Goal: Task Accomplishment & Management: Complete application form

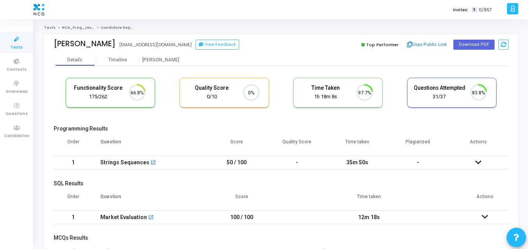
scroll to position [3, 3]
click at [7, 118] on link "Questions" at bounding box center [16, 108] width 33 height 21
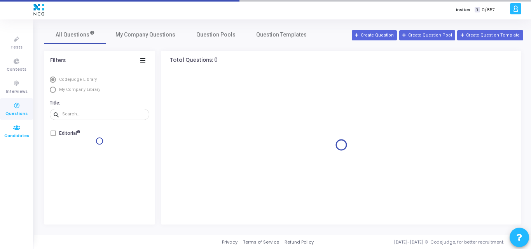
click at [17, 133] on span "Candidates" at bounding box center [16, 136] width 25 height 7
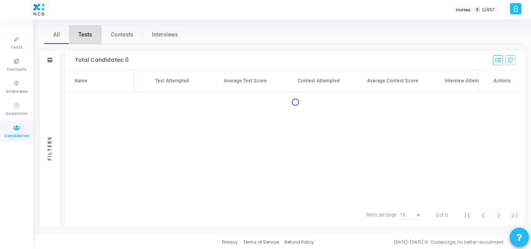
click at [91, 37] on span "Tests" at bounding box center [85, 35] width 14 height 8
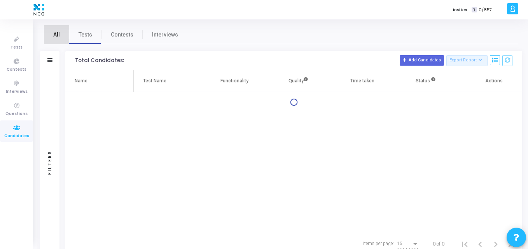
click at [62, 38] on link "All" at bounding box center [56, 34] width 25 height 19
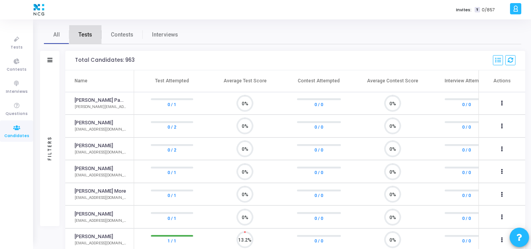
click at [99, 33] on link "Tests" at bounding box center [85, 34] width 32 height 19
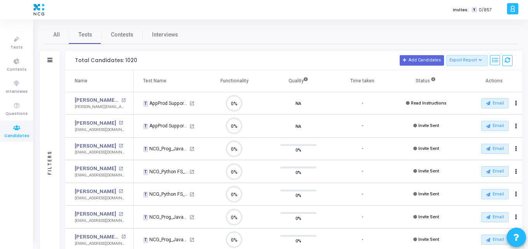
click at [47, 61] on div "Filters" at bounding box center [49, 60] width 19 height 19
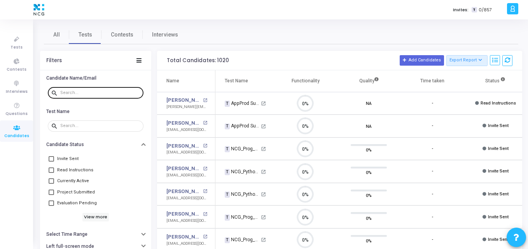
click at [66, 89] on div at bounding box center [100, 92] width 80 height 12
click at [63, 98] on div at bounding box center [100, 92] width 80 height 12
paste input "ashish.pachupate001@gmail.com"
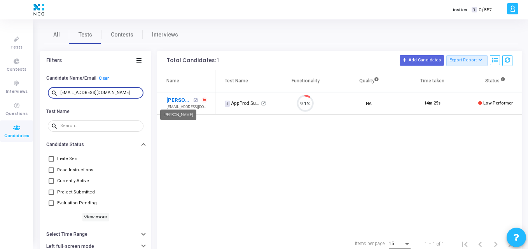
type input "ashish.pachupate001@gmail.com"
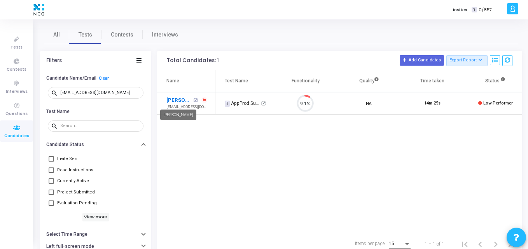
click at [173, 98] on link "Ashish Pachupate" at bounding box center [178, 100] width 25 height 8
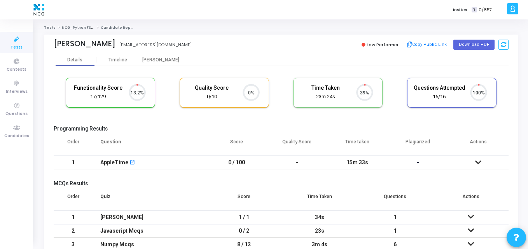
scroll to position [16, 20]
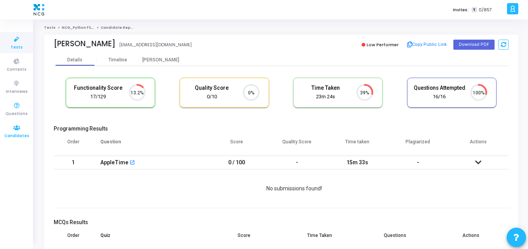
click at [9, 126] on icon at bounding box center [17, 128] width 16 height 10
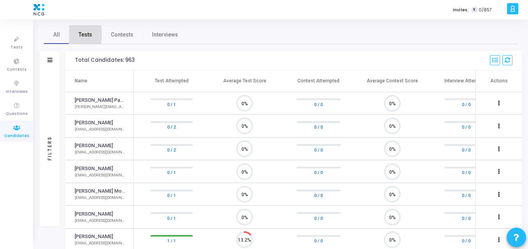
click at [82, 32] on span "Tests" at bounding box center [85, 35] width 14 height 8
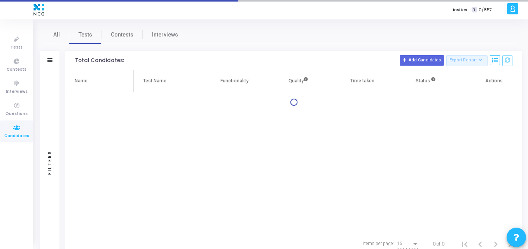
click at [53, 59] on div "Filters" at bounding box center [49, 60] width 19 height 19
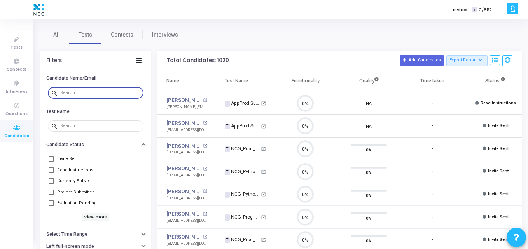
click at [78, 92] on input "text" at bounding box center [100, 93] width 80 height 5
paste input "yogeshchavan3696@gmail.com"
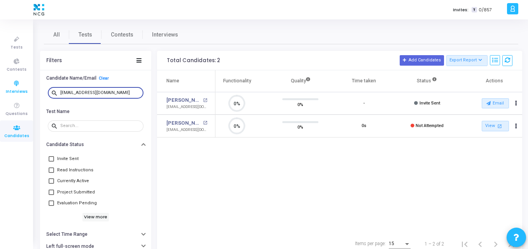
drag, startPoint x: 130, startPoint y: 93, endPoint x: 2, endPoint y: 96, distance: 128.3
click at [2, 96] on div "Tests Contests Interviews Questions Candidates Invites: T 0/857 K Kajal Setting…" at bounding box center [264, 124] width 528 height 249
paste input "sachintkn1998"
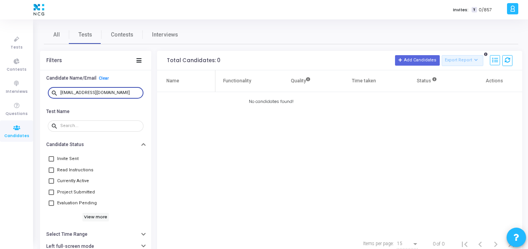
type input "[EMAIL_ADDRESS][DOMAIN_NAME]"
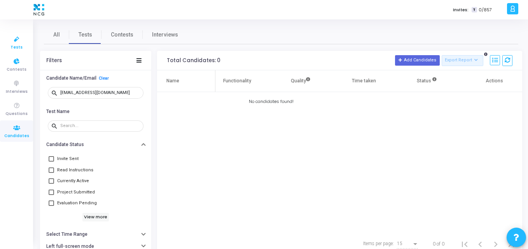
click at [19, 48] on span "Tests" at bounding box center [16, 47] width 12 height 7
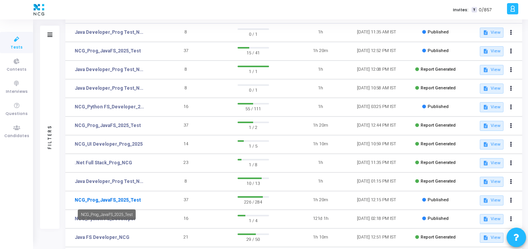
click at [136, 203] on link "NCG_Prog_JavaFS_2025_Test" at bounding box center [108, 200] width 66 height 7
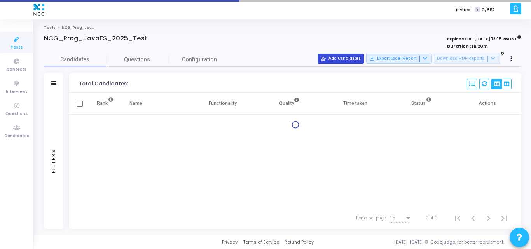
click at [340, 58] on button "person_add_alt Add Candidates" at bounding box center [340, 59] width 46 height 10
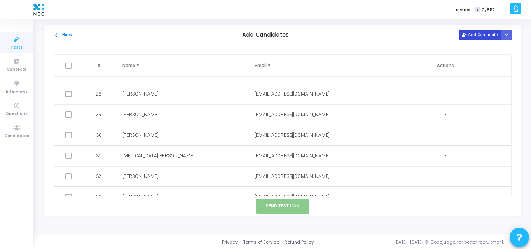
click at [476, 38] on button "Add Candidate" at bounding box center [480, 35] width 43 height 10
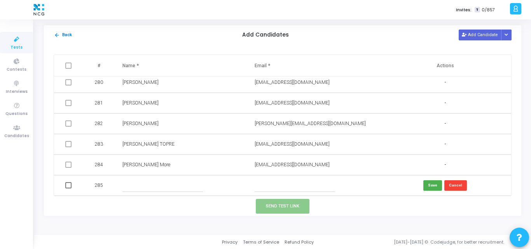
click at [274, 191] on input "text" at bounding box center [295, 185] width 80 height 13
paste input "[EMAIL_ADDRESS][DOMAIN_NAME]"
type input "[EMAIL_ADDRESS][DOMAIN_NAME]"
click at [142, 187] on input "text" at bounding box center [162, 185] width 80 height 13
paste input "Sachin"
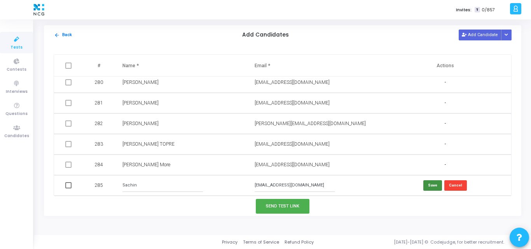
type input "Sachin"
click at [432, 186] on button "Save" at bounding box center [432, 185] width 19 height 10
click at [71, 185] on span at bounding box center [68, 185] width 6 height 6
click at [68, 188] on input "checkbox" at bounding box center [68, 188] width 0 height 0
checkbox input "true"
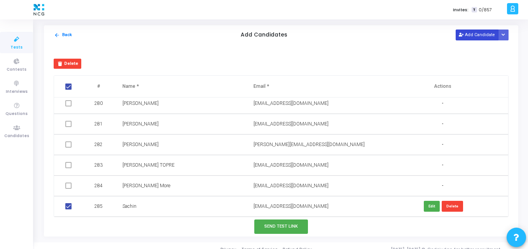
click at [471, 33] on button "Add Candidate" at bounding box center [476, 35] width 43 height 10
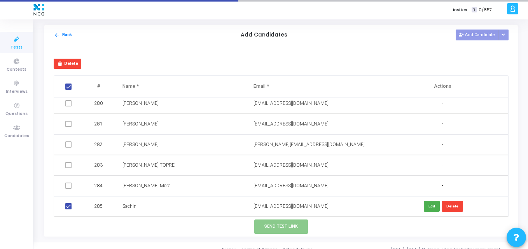
checkbox input "false"
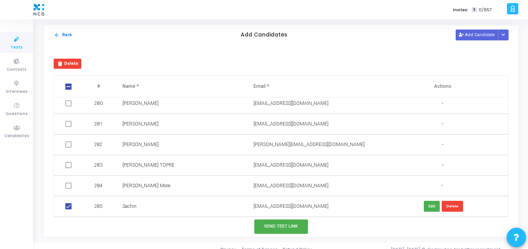
scroll to position [5771, 0]
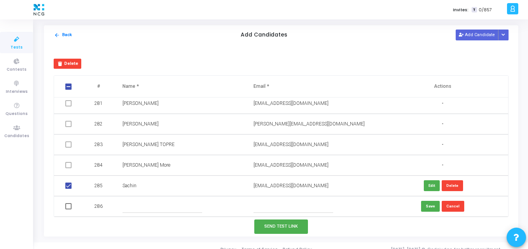
click at [274, 201] on input "text" at bounding box center [293, 206] width 80 height 13
click at [131, 204] on input "text" at bounding box center [162, 206] width 80 height 13
paste input "[PERSON_NAME] MG"
type input "[PERSON_NAME] MG"
paste input "[EMAIL_ADDRESS][DOMAIN_NAME]"
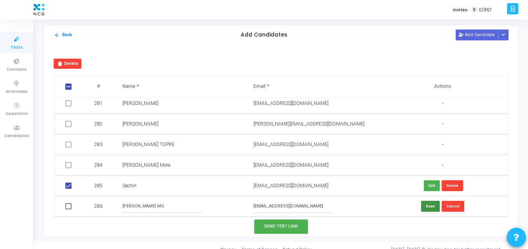
type input "[EMAIL_ADDRESS][DOMAIN_NAME]"
click at [428, 204] on button "Save" at bounding box center [430, 206] width 19 height 10
click at [467, 35] on button "Add Candidate" at bounding box center [476, 35] width 43 height 10
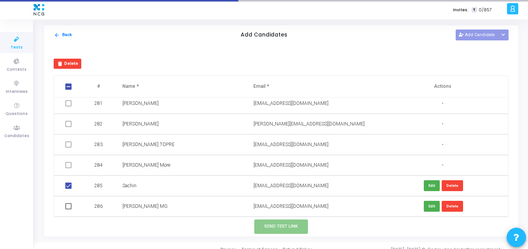
scroll to position [5792, 0]
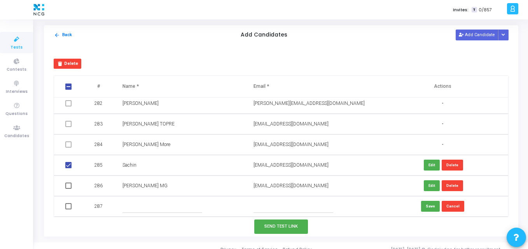
click at [145, 209] on input "text" at bounding box center [162, 206] width 80 height 13
paste input "Srinuvasula Reddy"
type input "Srinuvasula Reddy"
paste input "[EMAIL_ADDRESS][DOMAIN_NAME]"
type input "[EMAIL_ADDRESS][DOMAIN_NAME]"
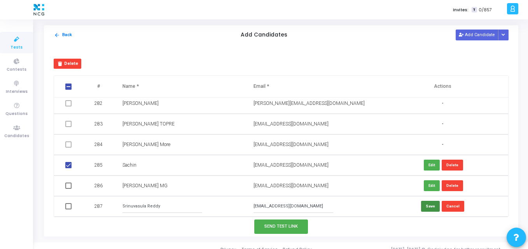
click at [434, 203] on button "Save" at bounding box center [430, 206] width 19 height 10
click at [67, 185] on span at bounding box center [68, 186] width 6 height 6
click at [68, 189] on input "checkbox" at bounding box center [68, 189] width 0 height 0
checkbox input "true"
click at [67, 209] on span at bounding box center [68, 206] width 6 height 6
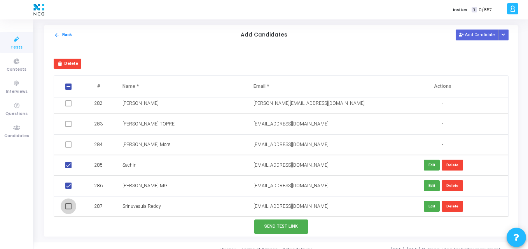
click at [68, 209] on input "checkbox" at bounding box center [68, 209] width 0 height 0
checkbox input "true"
click at [273, 234] on button "Send Test Link" at bounding box center [281, 227] width 54 height 14
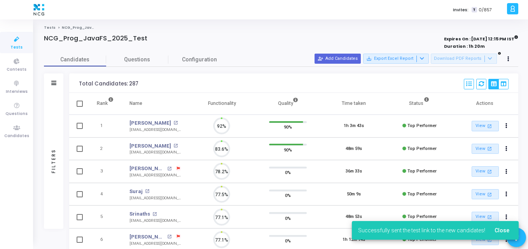
scroll to position [16, 20]
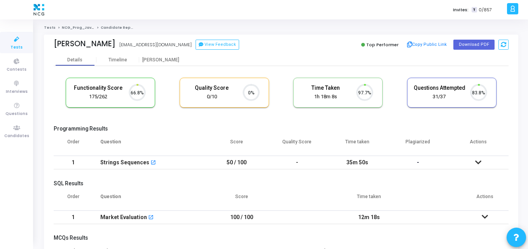
scroll to position [16, 20]
click at [173, 134] on th "Question" at bounding box center [149, 145] width 114 height 22
click at [23, 126] on icon at bounding box center [17, 128] width 16 height 10
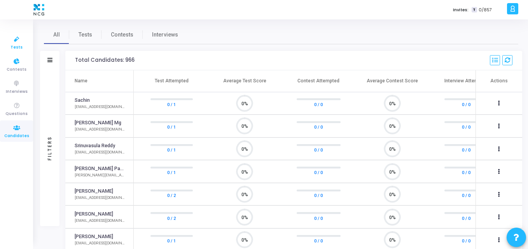
click at [19, 47] on span "Tests" at bounding box center [16, 47] width 12 height 7
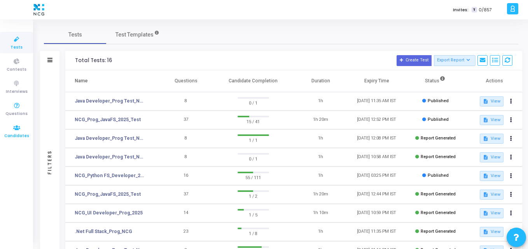
click at [13, 126] on icon at bounding box center [17, 128] width 16 height 10
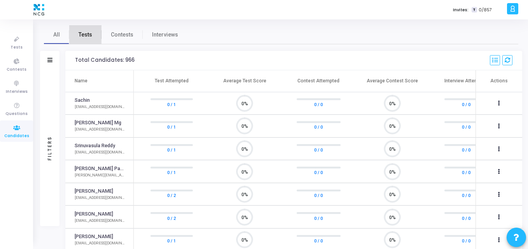
click at [92, 33] on link "Tests" at bounding box center [85, 34] width 32 height 19
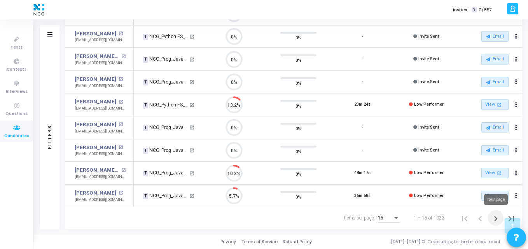
click at [494, 219] on icon "Next page" at bounding box center [495, 218] width 11 height 11
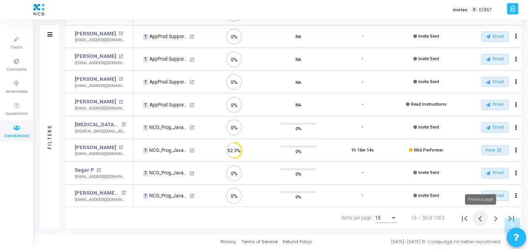
click at [481, 219] on icon "Previous page" at bounding box center [479, 218] width 11 height 11
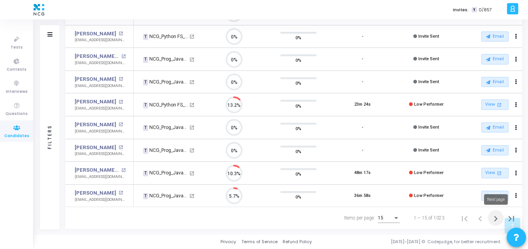
click at [495, 219] on icon "Next page" at bounding box center [495, 218] width 11 height 11
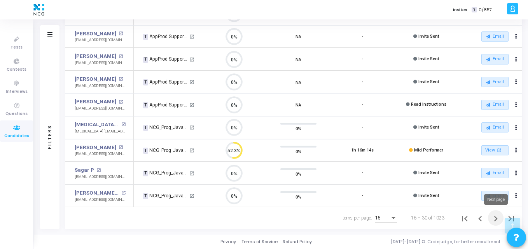
click at [495, 222] on icon "Next page" at bounding box center [495, 218] width 11 height 11
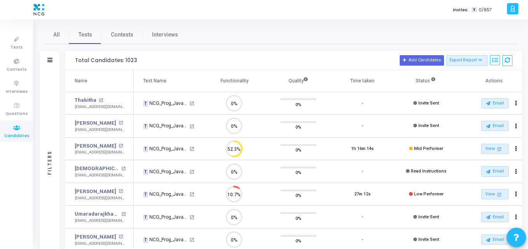
click at [14, 131] on icon at bounding box center [17, 128] width 16 height 10
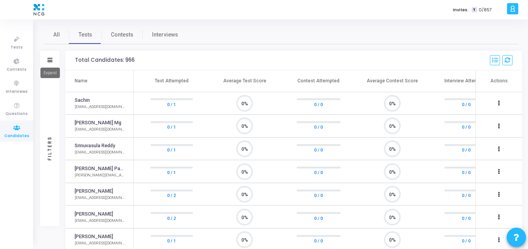
click at [51, 58] on icon at bounding box center [49, 60] width 5 height 4
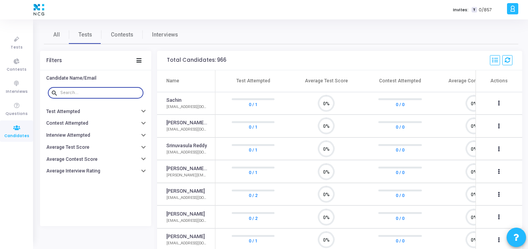
click at [76, 94] on input "text" at bounding box center [100, 93] width 80 height 5
click at [88, 92] on input "text" at bounding box center [100, 93] width 80 height 5
paste input "maheshybh@gmail.com"
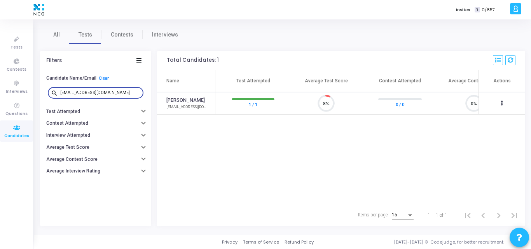
scroll to position [16, 20]
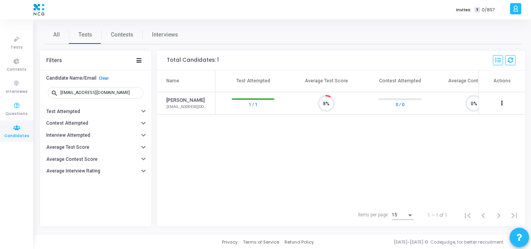
click at [19, 133] on span "Candidates" at bounding box center [16, 136] width 25 height 7
click at [211, 115] on td "Mahesh Bhagat maheshybh@gmail.com" at bounding box center [186, 103] width 58 height 23
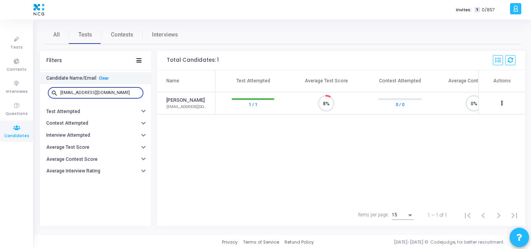
drag, startPoint x: 115, startPoint y: 91, endPoint x: 46, endPoint y: 81, distance: 69.4
click at [46, 81] on div "Candidate Name/Email Clear search maheshybh@gmail.com" at bounding box center [95, 88] width 111 height 33
paste input "imppshetty"
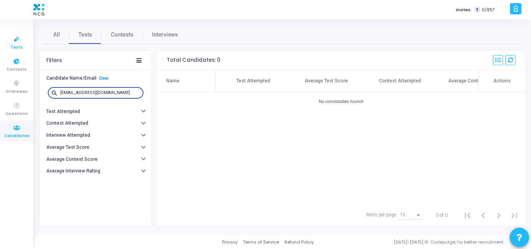
type input "imppshetty@gmail.com"
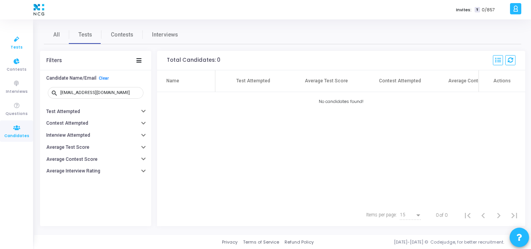
click at [19, 51] on link "Tests" at bounding box center [16, 42] width 33 height 21
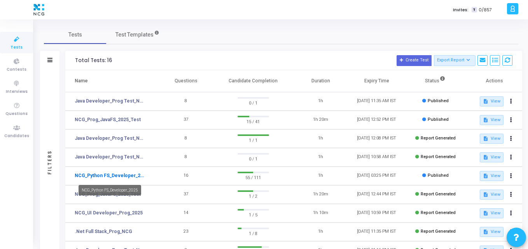
click at [115, 176] on link "NCG_Python FS_Developer_2025" at bounding box center [111, 175] width 72 height 7
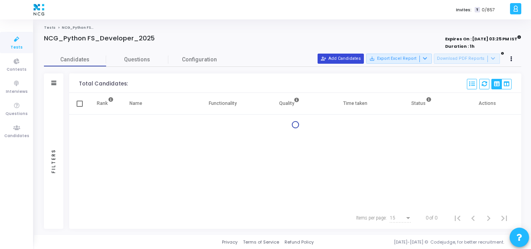
click at [341, 60] on button "person_add_alt Add Candidates" at bounding box center [340, 59] width 46 height 10
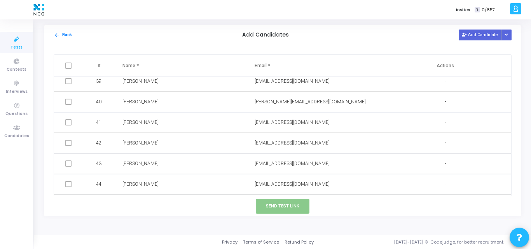
scroll to position [816, 0]
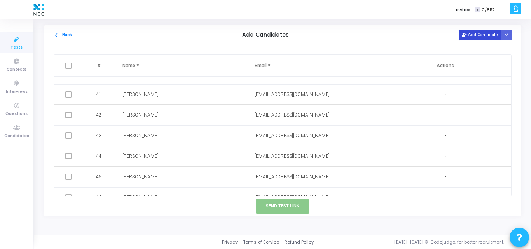
click at [481, 35] on button "Add Candidate" at bounding box center [480, 35] width 43 height 10
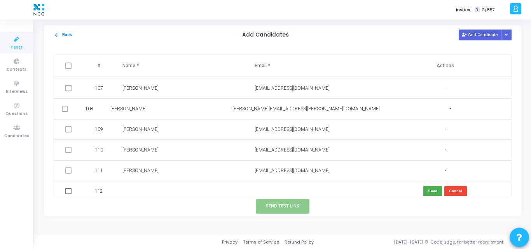
scroll to position [2187, 0]
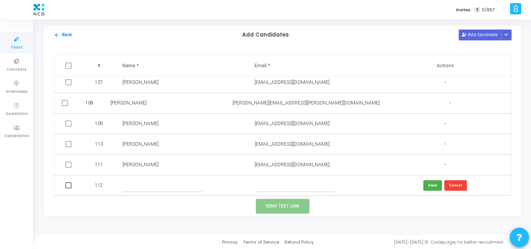
click at [260, 188] on input "text" at bounding box center [295, 185] width 80 height 13
paste input "imppshetty@gmail.com"
drag, startPoint x: 262, startPoint y: 184, endPoint x: 187, endPoint y: 199, distance: 76.4
click at [187, 199] on div "arrow_back Back Add Candidates Add Candidate Upload Candidate List # Name * Ema…" at bounding box center [282, 120] width 477 height 191
type input "imppshetty@gmail.com"
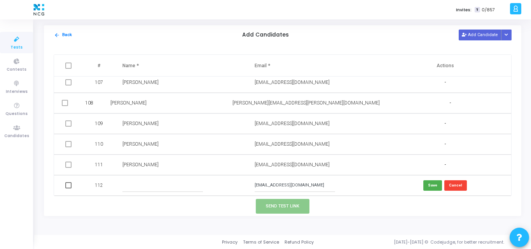
click at [140, 184] on input "text" at bounding box center [162, 185] width 80 height 13
paste input "Prasad Shetty"
type input "Prasad Shetty"
click at [425, 185] on button "Save" at bounding box center [432, 185] width 19 height 10
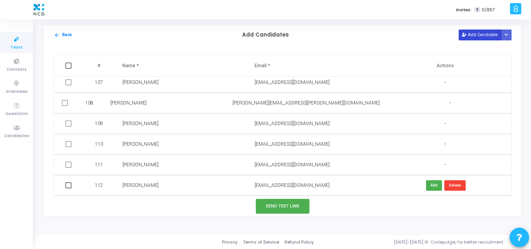
click at [479, 33] on button "Add Candidate" at bounding box center [480, 35] width 43 height 10
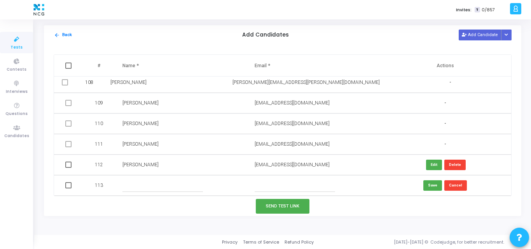
paste input "daspriyank000@gmail.com"
click at [260, 187] on input "daspriyank000@gmail.com" at bounding box center [295, 185] width 80 height 13
drag, startPoint x: 260, startPoint y: 187, endPoint x: 201, endPoint y: 184, distance: 59.9
click at [201, 184] on tr "113 daspriyank000@gmail.com Save Cancel" at bounding box center [282, 185] width 457 height 21
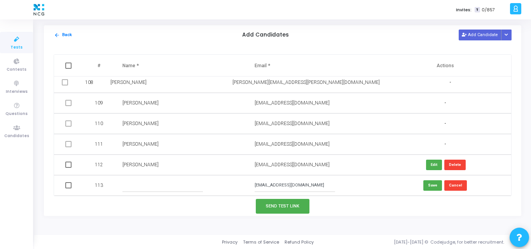
click at [261, 183] on input "daspriyank000@gmail.com" at bounding box center [295, 185] width 80 height 13
drag, startPoint x: 261, startPoint y: 183, endPoint x: 215, endPoint y: 190, distance: 46.3
click at [215, 190] on tr "113 daspriyank000@gmail.com Save Cancel" at bounding box center [282, 185] width 457 height 21
click at [259, 184] on input "daspriyank000@gmail.com" at bounding box center [295, 185] width 80 height 13
type input "daspriyank000@gmail.com"
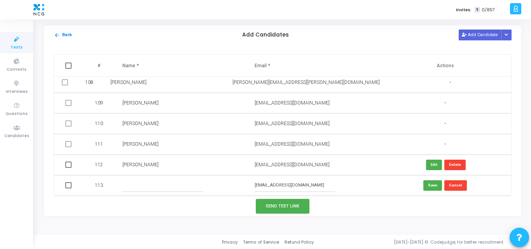
paste input "Priyanka Das"
type input "Priyanka Das"
click at [433, 183] on button "Save" at bounding box center [432, 185] width 19 height 10
click at [485, 38] on button "Add Candidate" at bounding box center [480, 35] width 43 height 10
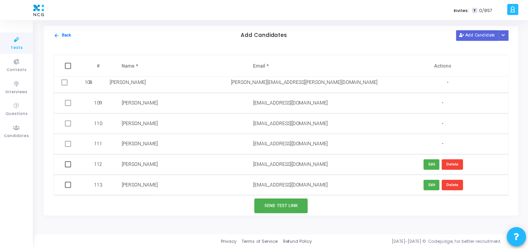
scroll to position [2229, 0]
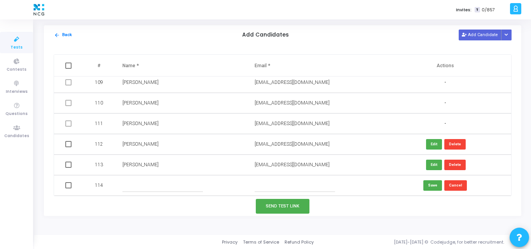
click at [148, 184] on input "text" at bounding box center [162, 185] width 80 height 13
paste input "Amir Ahmed"
type input "Amir Ahmed"
paste input "aamirahmed426@gmail.com"
type input "aamirahmed426@gmail.com"
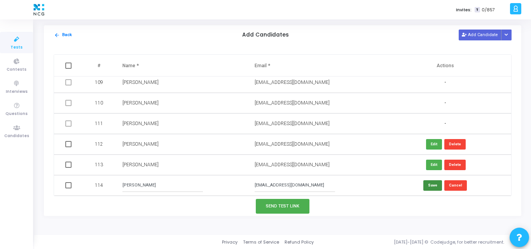
click at [428, 187] on button "Save" at bounding box center [432, 185] width 19 height 10
click at [68, 142] on span at bounding box center [68, 144] width 6 height 6
click at [68, 147] on input "checkbox" at bounding box center [68, 147] width 0 height 0
checkbox input "true"
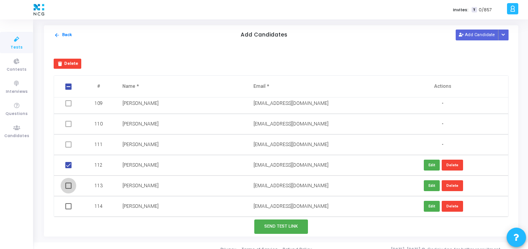
click at [66, 187] on span at bounding box center [68, 186] width 6 height 6
click at [68, 189] on input "checkbox" at bounding box center [68, 189] width 0 height 0
checkbox input "true"
click at [66, 205] on span at bounding box center [68, 206] width 6 height 6
click at [68, 209] on input "checkbox" at bounding box center [68, 209] width 0 height 0
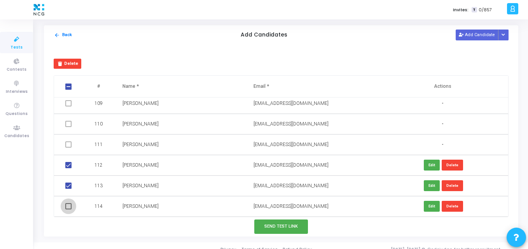
checkbox input "true"
click at [290, 225] on button "Send Test Link" at bounding box center [281, 227] width 54 height 14
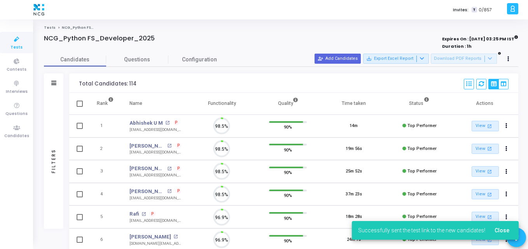
scroll to position [16, 20]
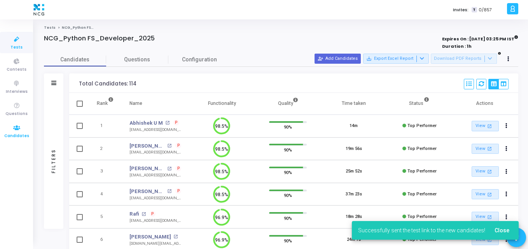
click at [14, 127] on icon at bounding box center [17, 128] width 16 height 10
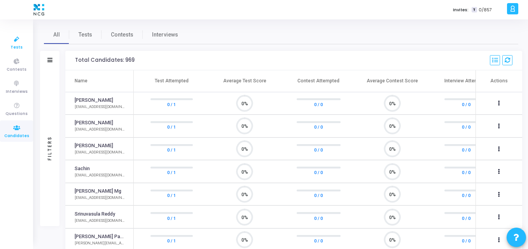
click at [26, 46] on link "Tests" at bounding box center [16, 42] width 33 height 21
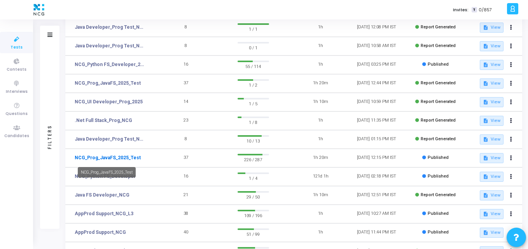
click at [122, 159] on link "NCG_Prog_JavaFS_2025_Test" at bounding box center [108, 157] width 66 height 7
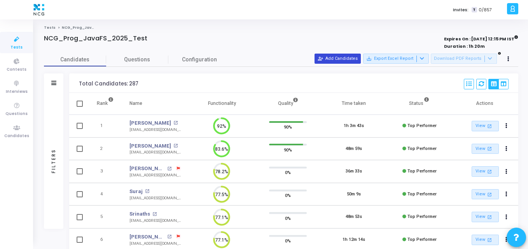
click at [343, 60] on button "person_add_alt Add Candidates" at bounding box center [337, 59] width 46 height 10
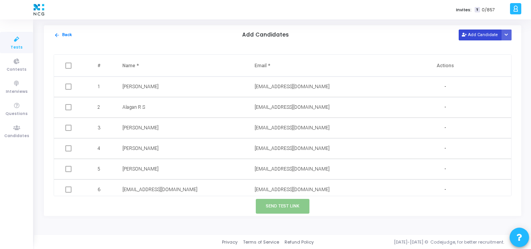
click at [473, 35] on button "Add Candidate" at bounding box center [480, 35] width 43 height 10
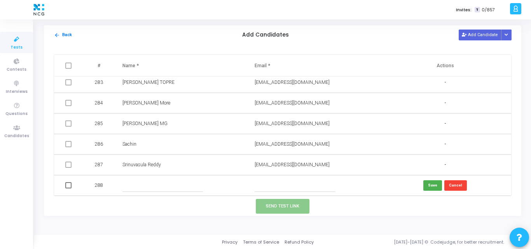
click at [301, 183] on input "text" at bounding box center [295, 185] width 80 height 13
paste input "hranilkumar34@gmail.com"
type input "hranilkumar34@gmail.com"
click at [153, 185] on input "text" at bounding box center [162, 185] width 80 height 13
paste input "Anil Kumar"
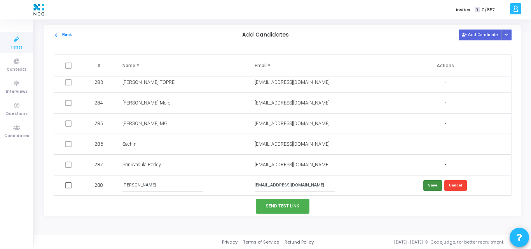
type input "Anil Kumar"
click at [426, 189] on button "Save" at bounding box center [432, 185] width 19 height 10
click at [68, 187] on span at bounding box center [68, 185] width 6 height 6
click at [68, 188] on input "checkbox" at bounding box center [68, 188] width 0 height 0
checkbox input "true"
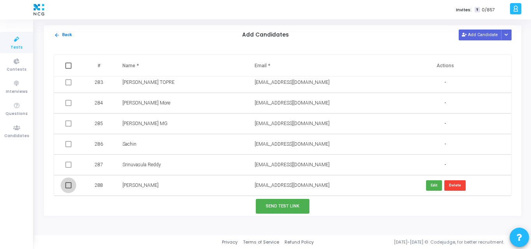
checkbox input "true"
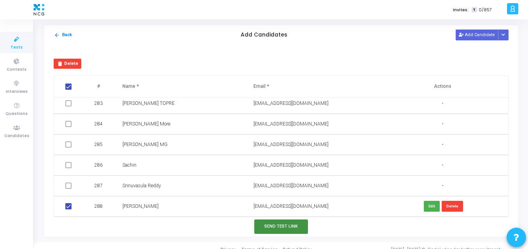
click at [278, 223] on button "Send Test Link" at bounding box center [281, 227] width 54 height 14
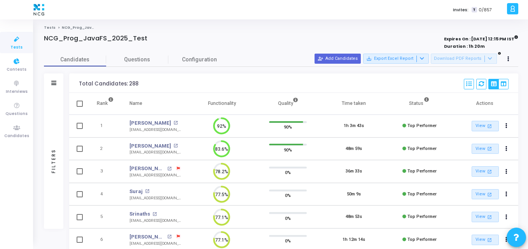
click at [20, 51] on span "Tests" at bounding box center [16, 47] width 12 height 7
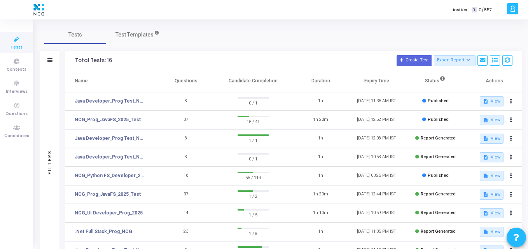
click at [199, 45] on div "Tests Test Templates Filters Filters Test Name: search Status Draft Published E…" at bounding box center [281, 209] width 474 height 368
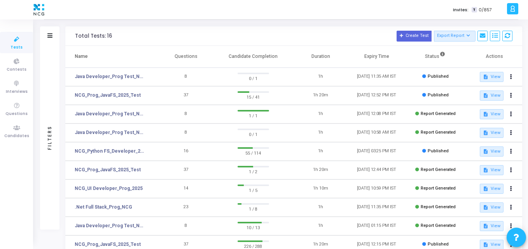
scroll to position [24, 0]
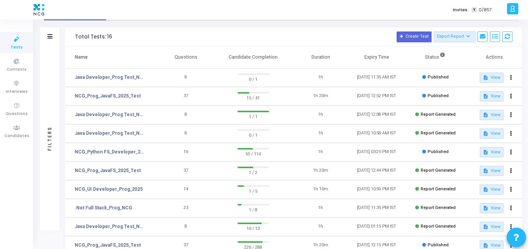
click at [163, 36] on h3 "Total Tests: 16 Create Test Export Report Id Name Job Role Questions Candidate …" at bounding box center [293, 36] width 437 height 11
click at [20, 131] on icon at bounding box center [17, 128] width 16 height 10
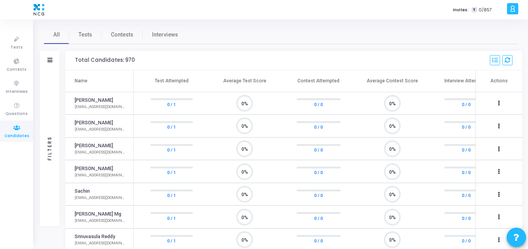
scroll to position [16, 20]
click at [94, 35] on link "Tests" at bounding box center [85, 34] width 32 height 19
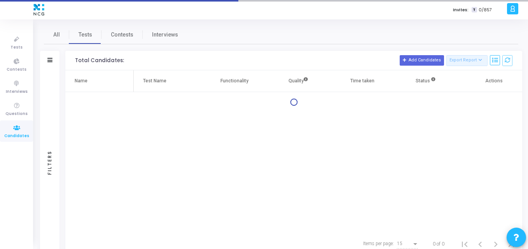
click at [49, 55] on div "Filters" at bounding box center [49, 60] width 19 height 19
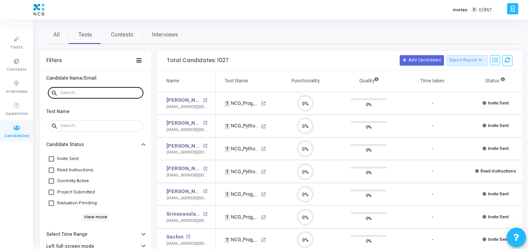
drag, startPoint x: 98, startPoint y: 96, endPoint x: 92, endPoint y: 94, distance: 6.1
click at [92, 94] on div at bounding box center [100, 92] width 80 height 12
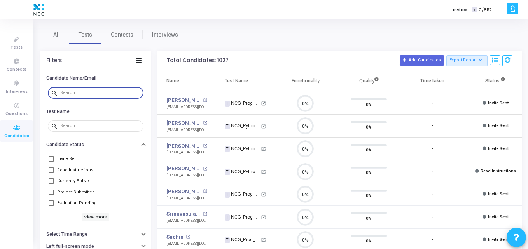
paste input "raghunagaraj8760@gmail.com"
click at [92, 94] on input "text" at bounding box center [100, 93] width 80 height 5
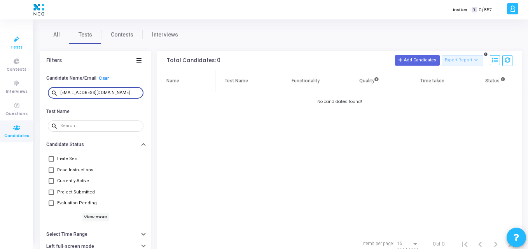
type input "raghunagaraj8760@gmail.com"
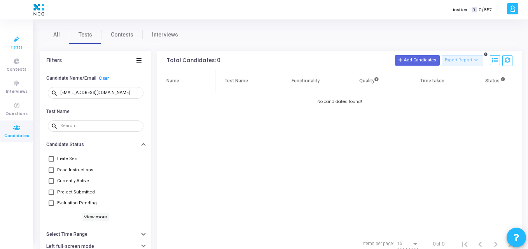
click at [19, 39] on icon at bounding box center [17, 40] width 16 height 10
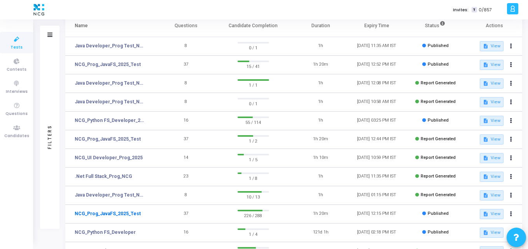
drag, startPoint x: 106, startPoint y: 219, endPoint x: 117, endPoint y: 214, distance: 12.7
click at [117, 214] on td "NCG_Prog_JavaFS_2025_Test" at bounding box center [111, 214] width 92 height 19
click at [117, 214] on link "NCG_Prog_JavaFS_2025_Test" at bounding box center [108, 213] width 66 height 7
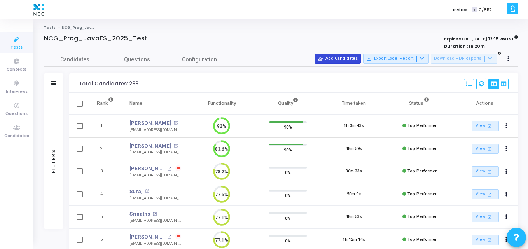
click at [337, 63] on button "person_add_alt Add Candidates" at bounding box center [337, 59] width 46 height 10
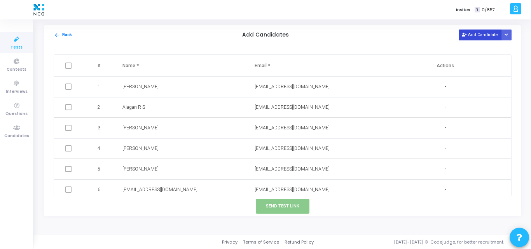
click at [478, 38] on button "Add Candidate" at bounding box center [480, 35] width 43 height 10
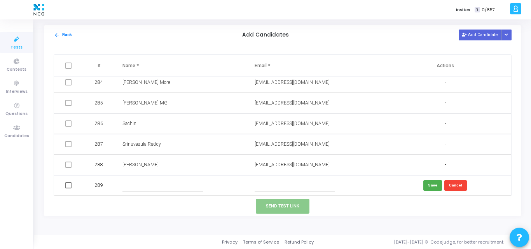
click at [260, 190] on input "text" at bounding box center [295, 185] width 80 height 13
paste input "raghunagaraj8760@gmail.com"
type input "raghunagaraj8760@gmail.com"
paste input "Raghu N"
click at [154, 185] on input "Raghu N" at bounding box center [162, 185] width 80 height 13
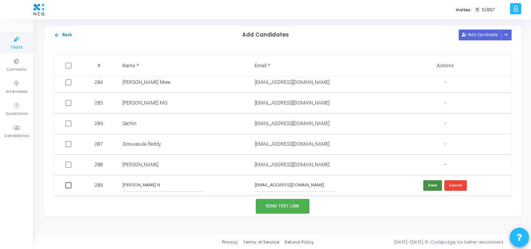
type input "Raghu N"
click at [431, 190] on button "Save" at bounding box center [432, 185] width 19 height 10
drag, startPoint x: 65, startPoint y: 187, endPoint x: 267, endPoint y: 238, distance: 208.0
click at [267, 238] on div "Invites: T 0/857 K Kajal Settings Account settings and more Log Out My Profile …" at bounding box center [265, 124] width 531 height 249
click at [67, 187] on span at bounding box center [68, 185] width 6 height 6
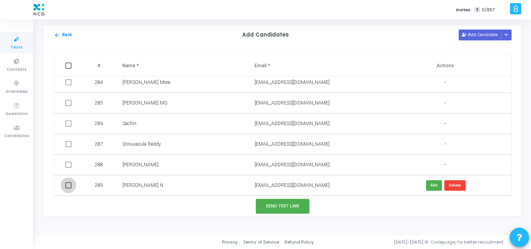
click at [68, 188] on input "checkbox" at bounding box center [68, 188] width 0 height 0
checkbox input "true"
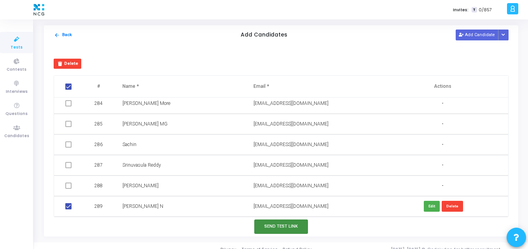
click at [261, 221] on button "Send Test Link" at bounding box center [281, 227] width 54 height 14
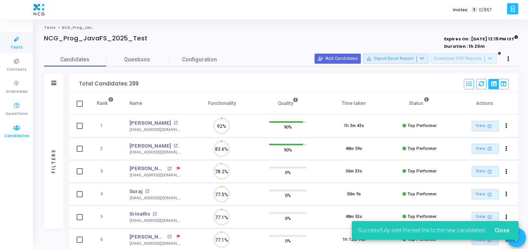
click at [21, 126] on icon at bounding box center [17, 128] width 16 height 10
